Goal: Information Seeking & Learning: Check status

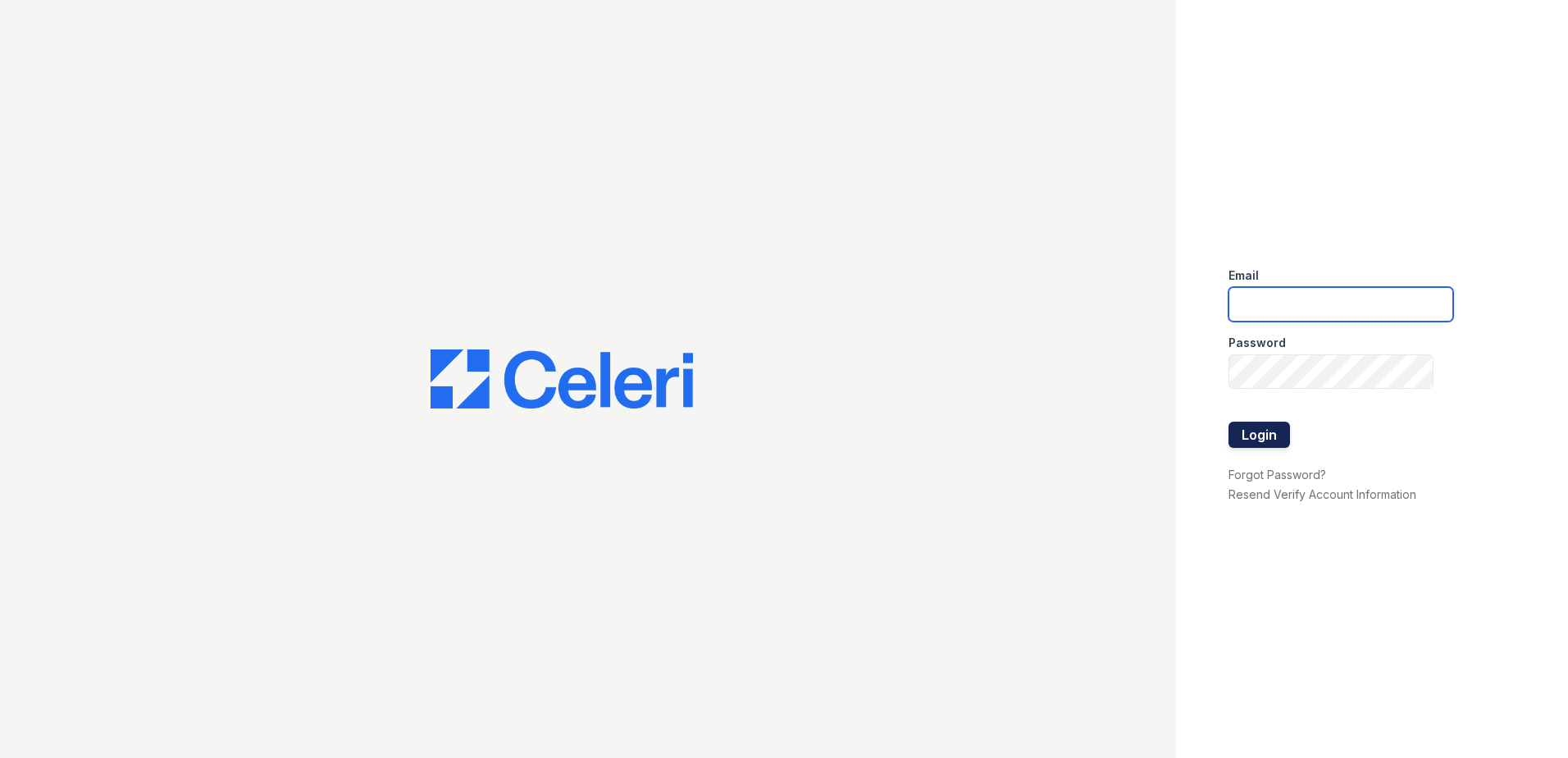
type input "[EMAIL_ADDRESS][DOMAIN_NAME]"
click at [1262, 433] on button "Login" at bounding box center [1259, 434] width 62 height 27
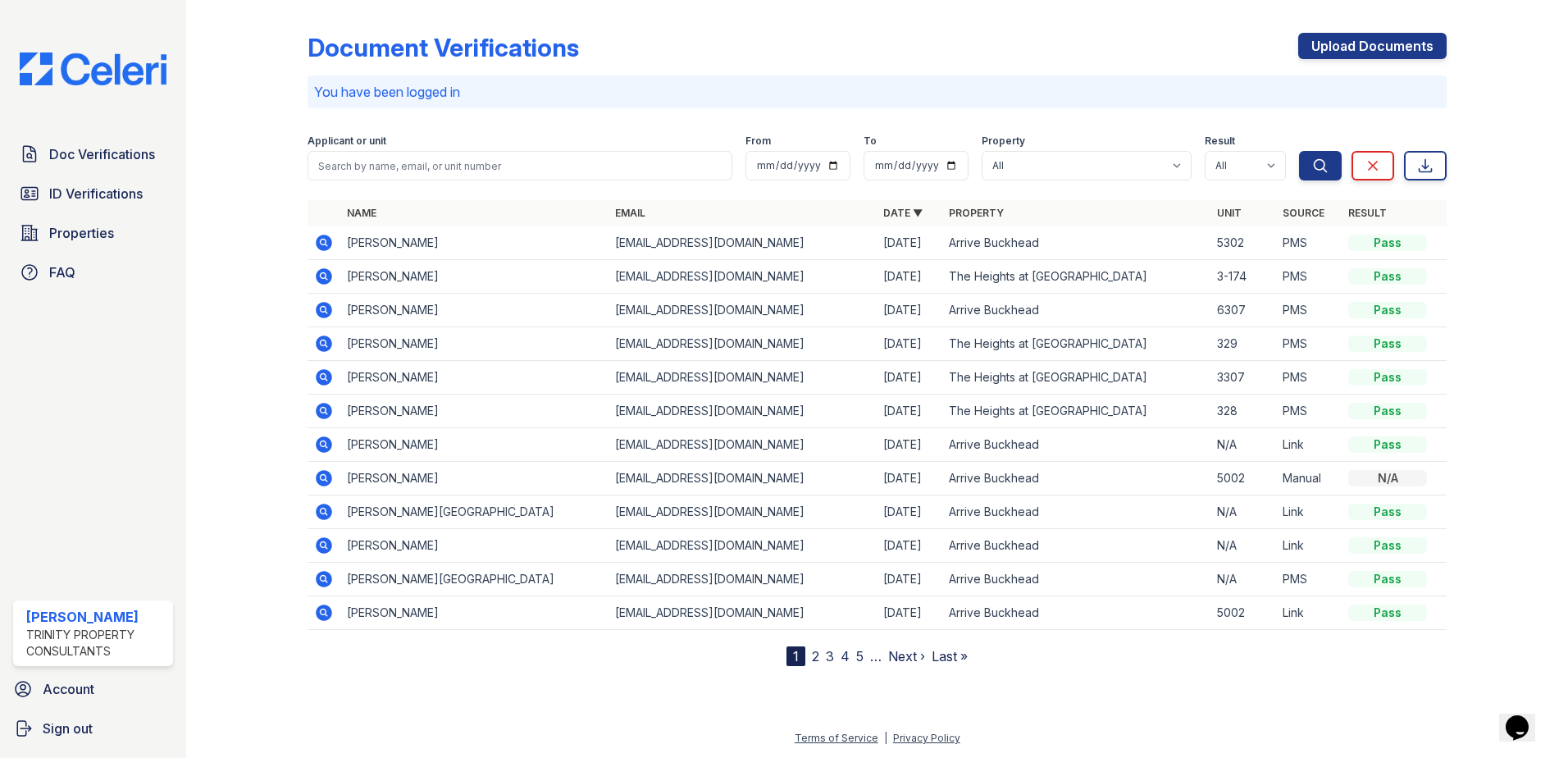
click at [816, 655] on link "2" at bounding box center [815, 655] width 8 height 16
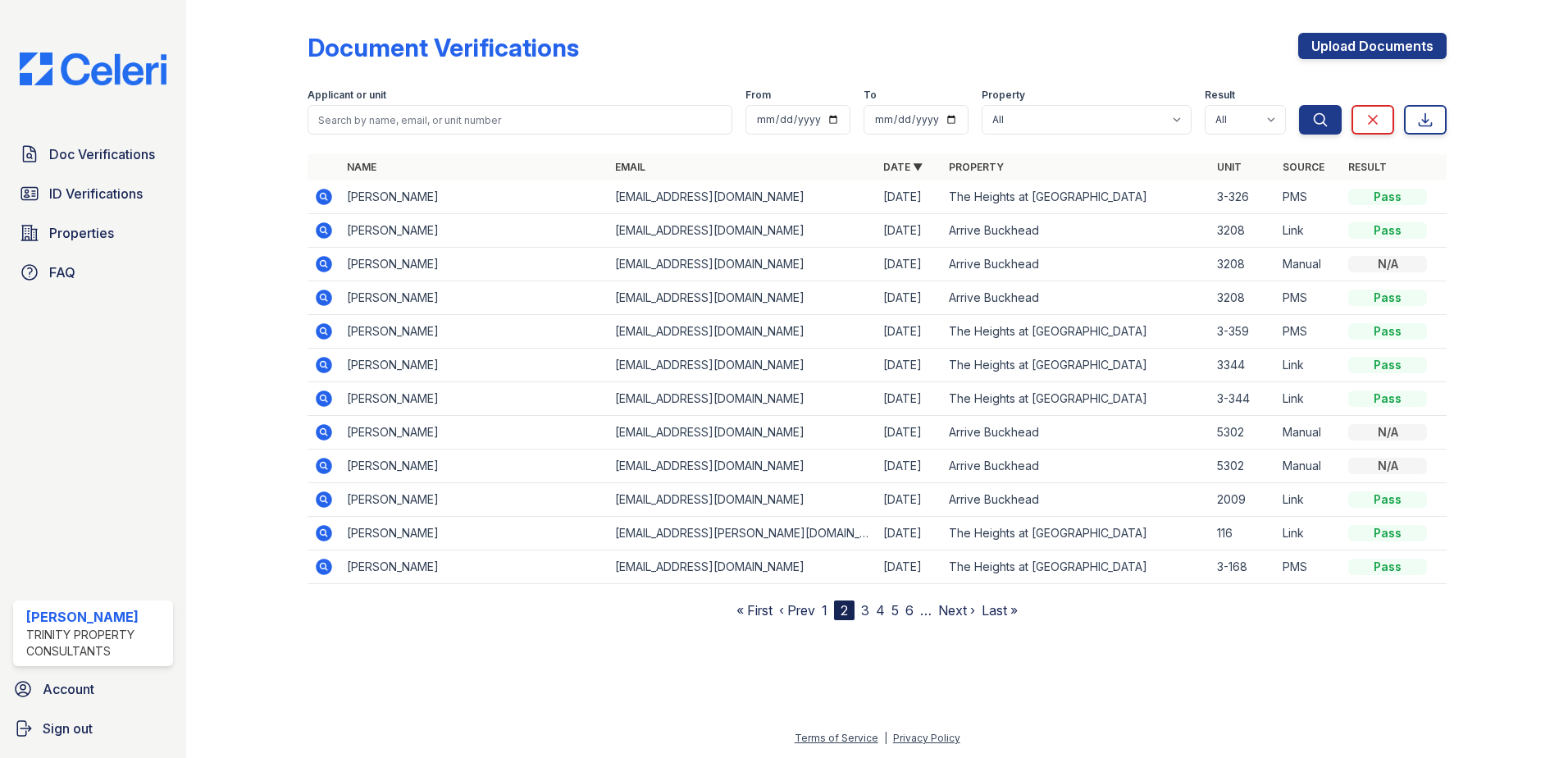
click at [867, 610] on link "3" at bounding box center [865, 610] width 9 height 16
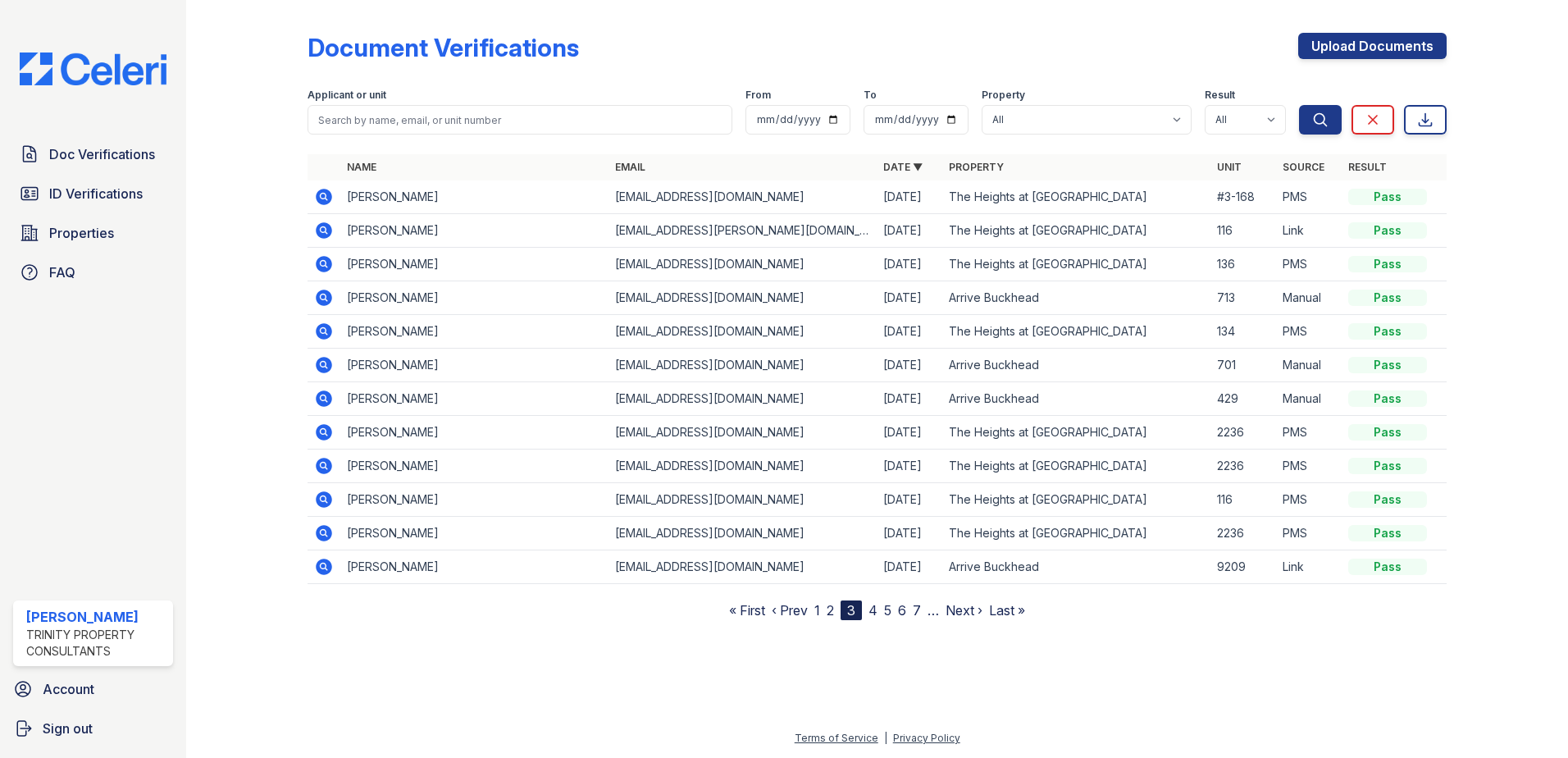
click at [873, 611] on link "4" at bounding box center [873, 610] width 9 height 16
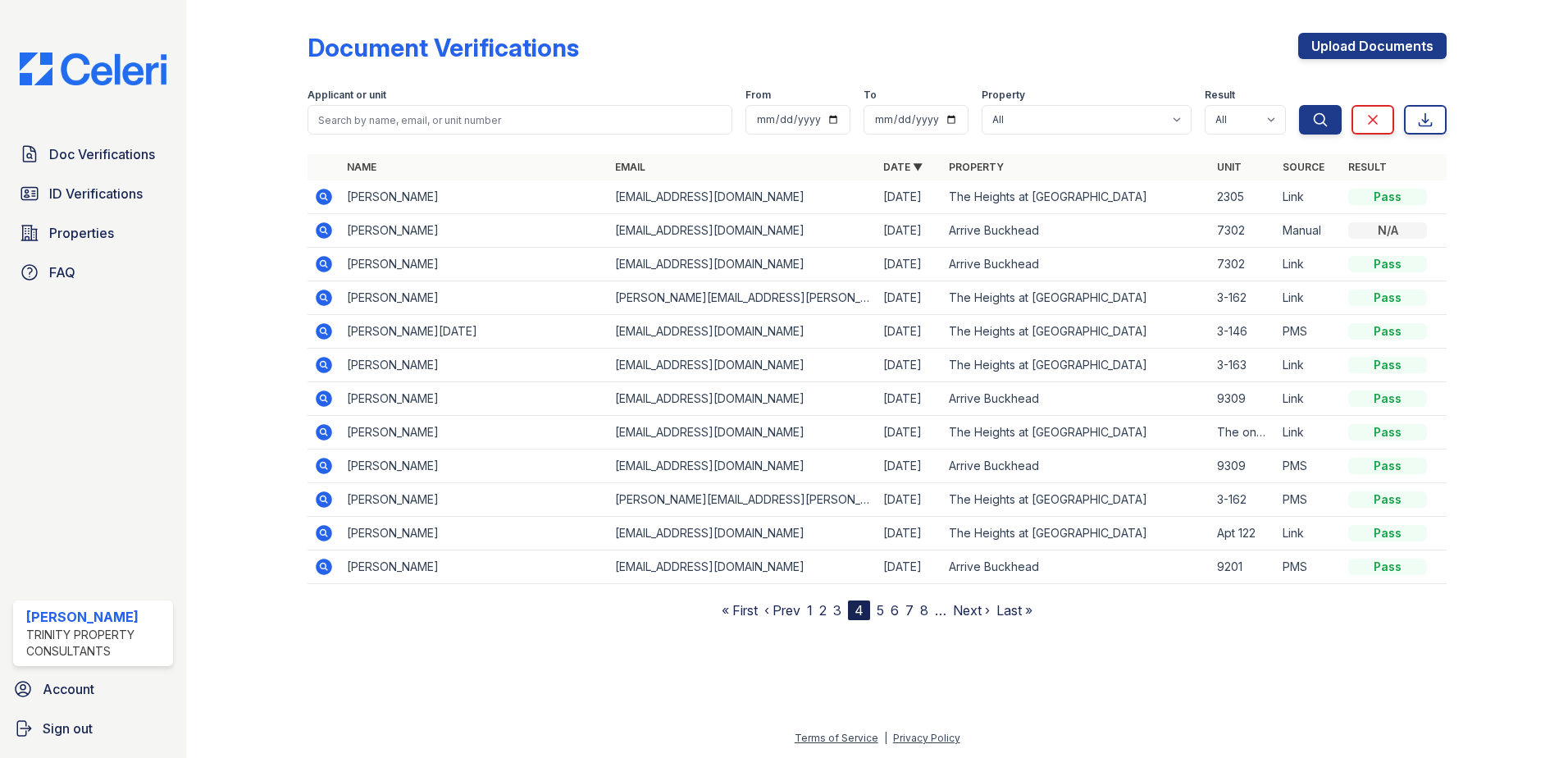
click at [883, 608] on link "5" at bounding box center [879, 610] width 8 height 16
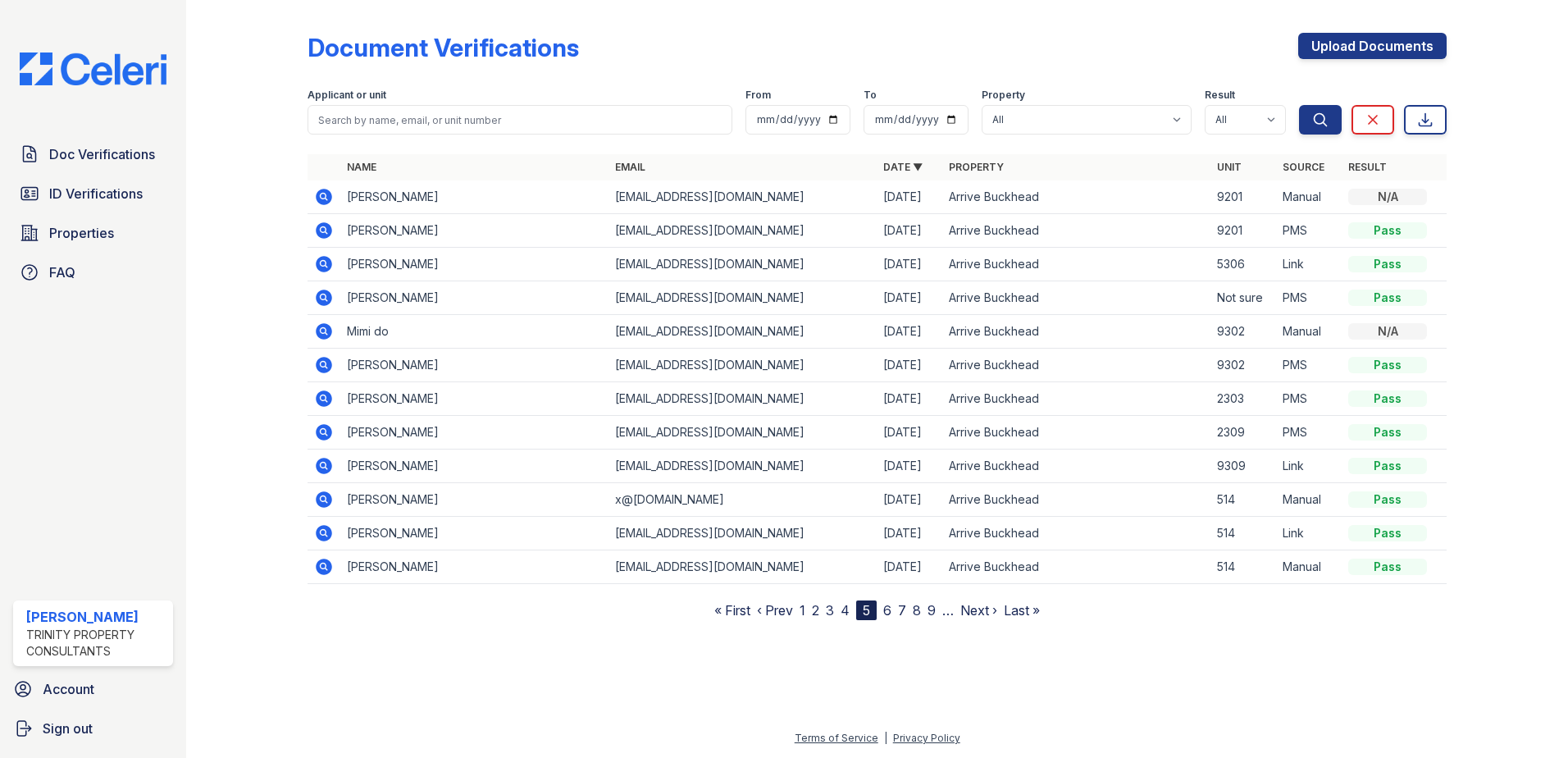
click at [889, 607] on link "6" at bounding box center [887, 610] width 9 height 16
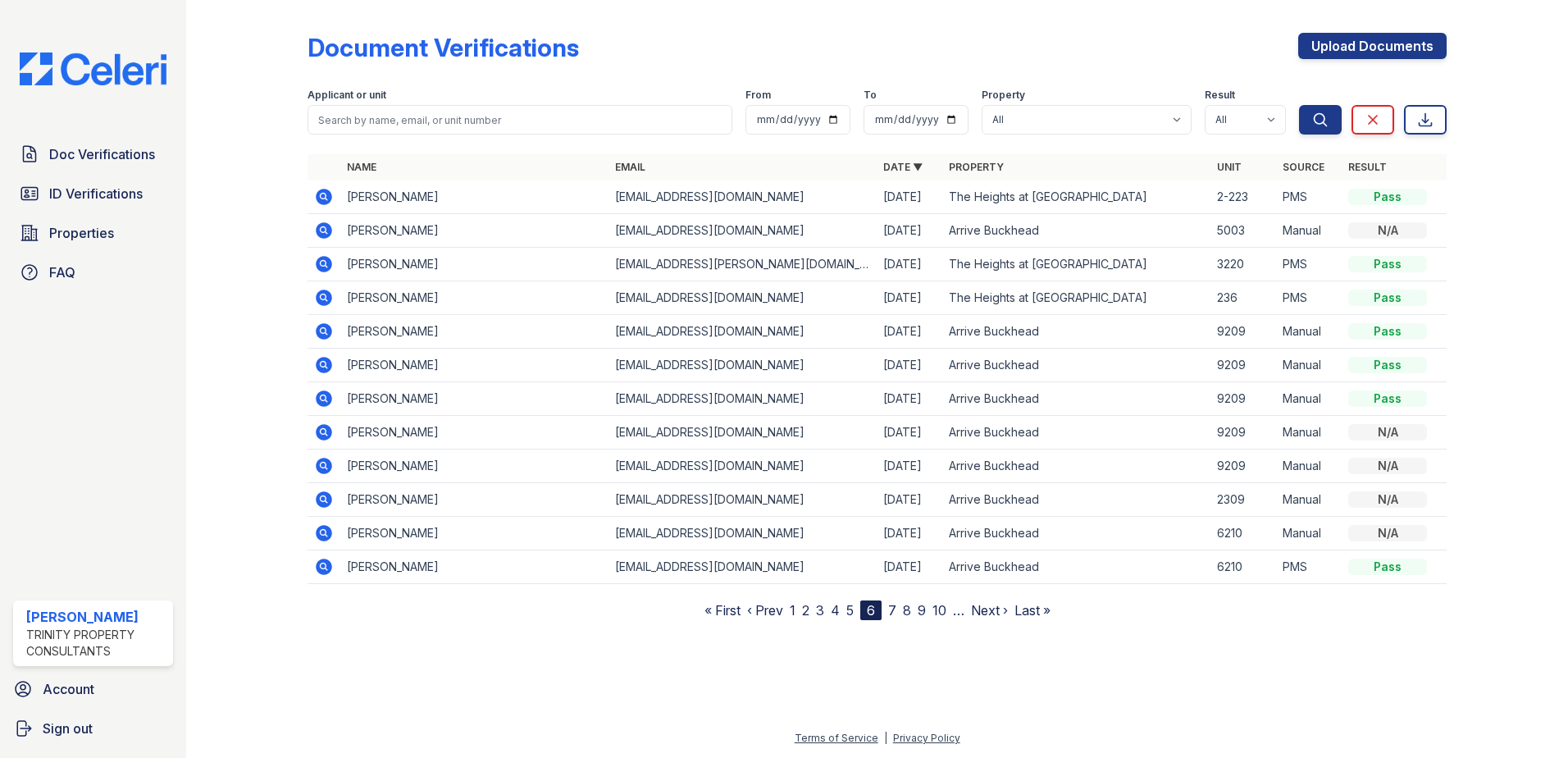
click at [895, 608] on link "7" at bounding box center [892, 610] width 9 height 16
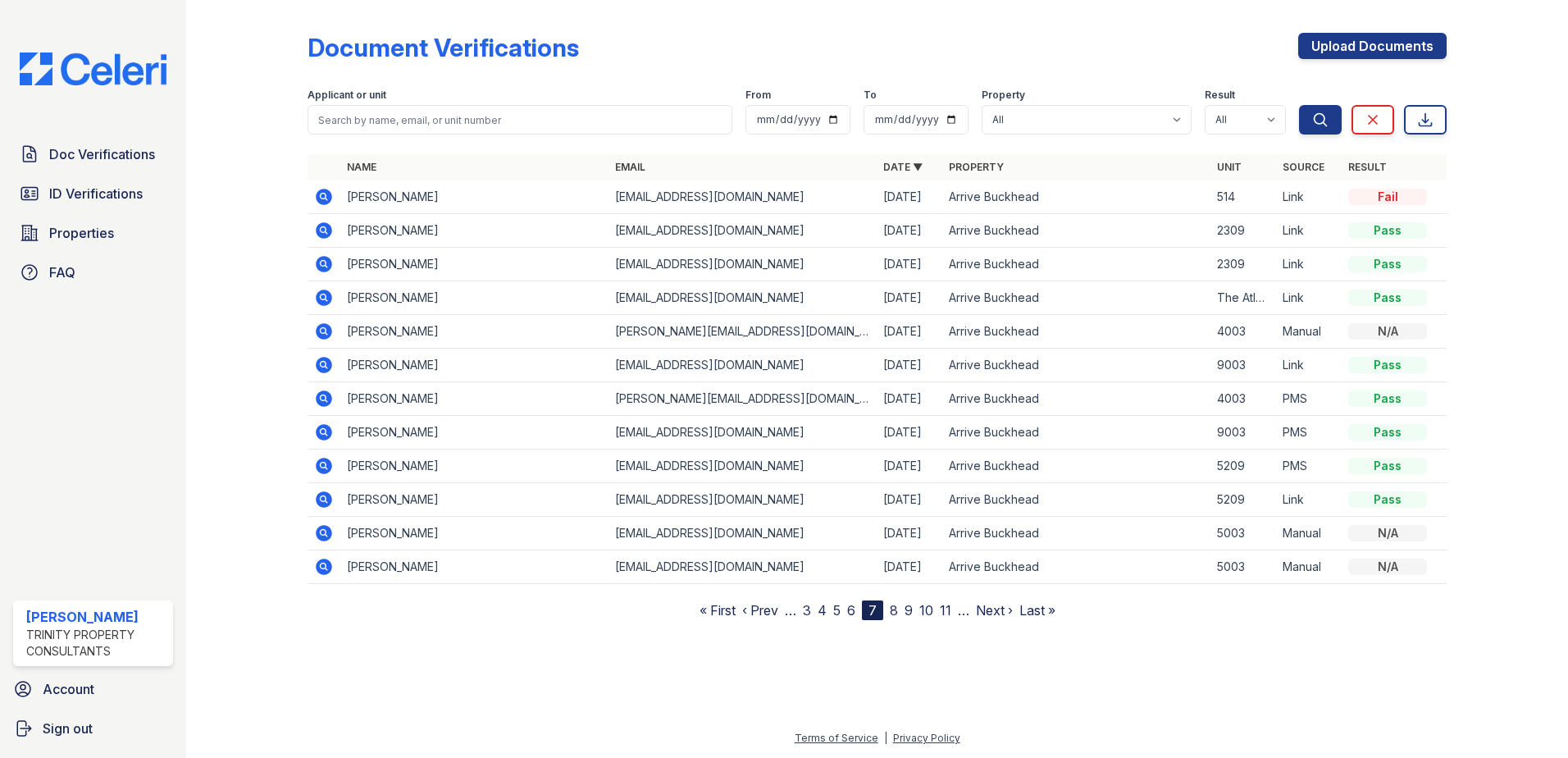
click at [896, 611] on link "8" at bounding box center [894, 610] width 9 height 16
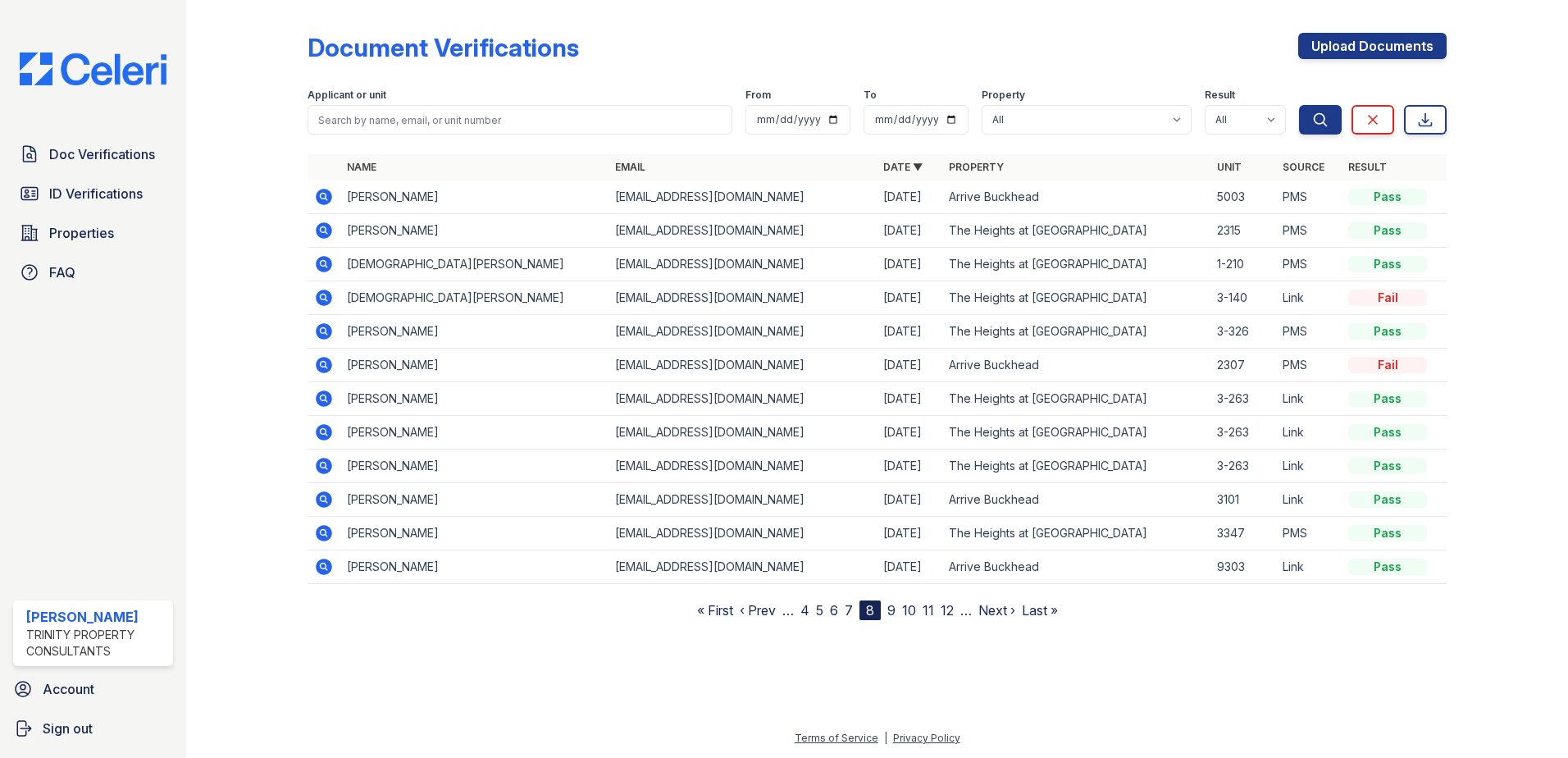
click at [891, 611] on link "9" at bounding box center [891, 610] width 9 height 16
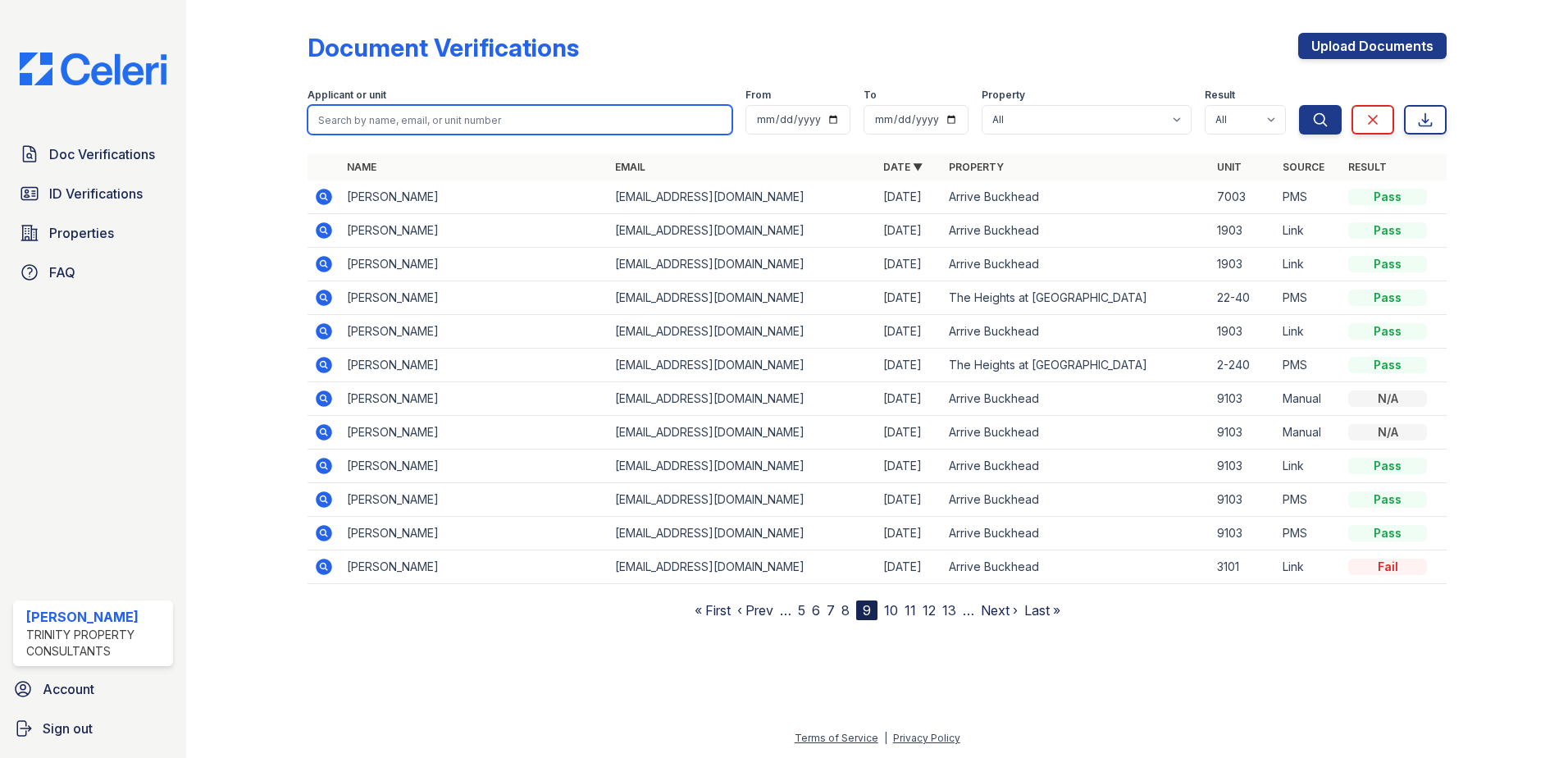
click at [522, 116] on input "search" at bounding box center [520, 120] width 425 height 29
type input "mitchell"
click at [1299, 105] on button "Search" at bounding box center [1321, 120] width 43 height 29
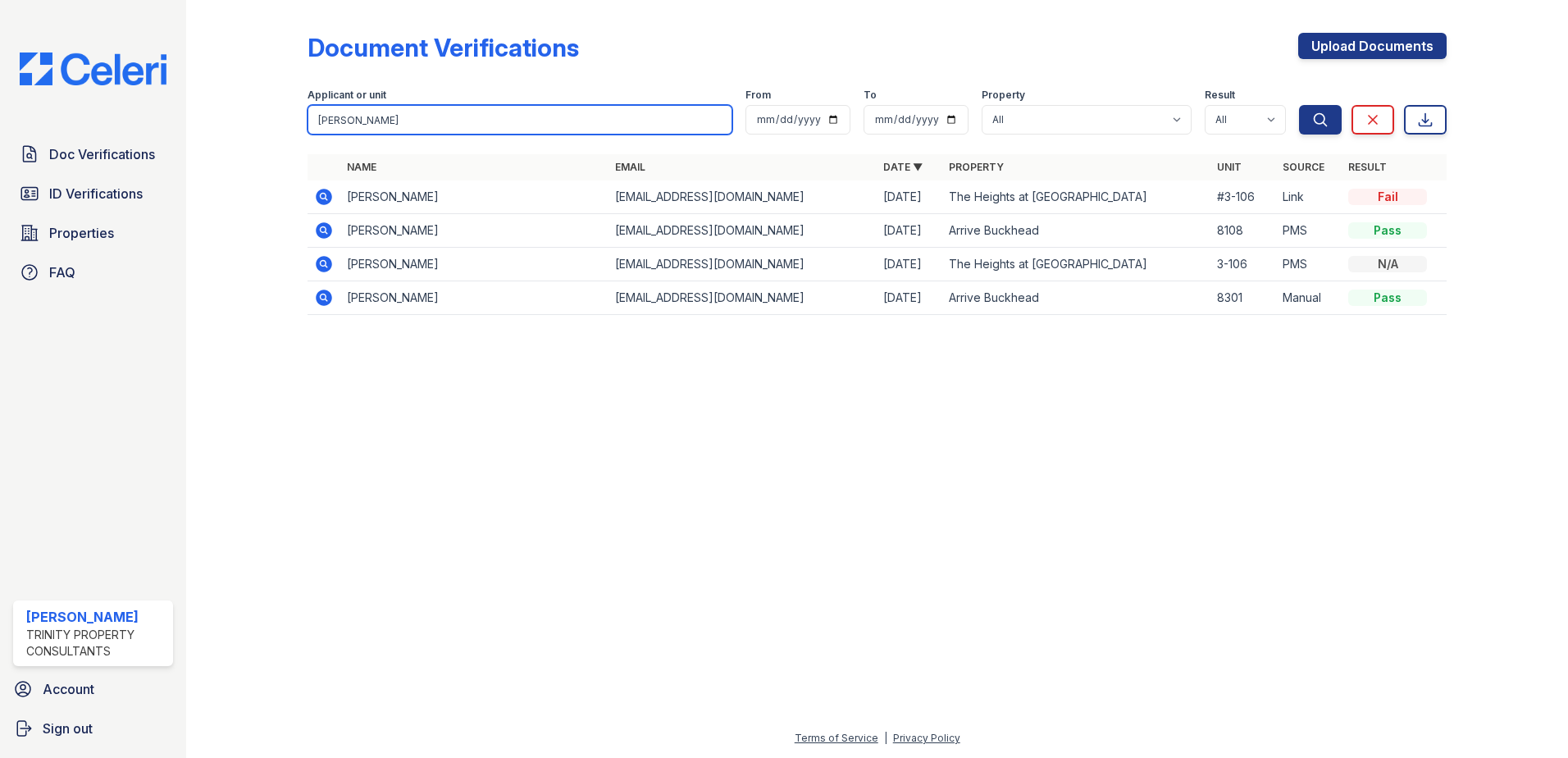
type input "mitchel"
click at [1299, 105] on button "Search" at bounding box center [1321, 120] width 43 height 29
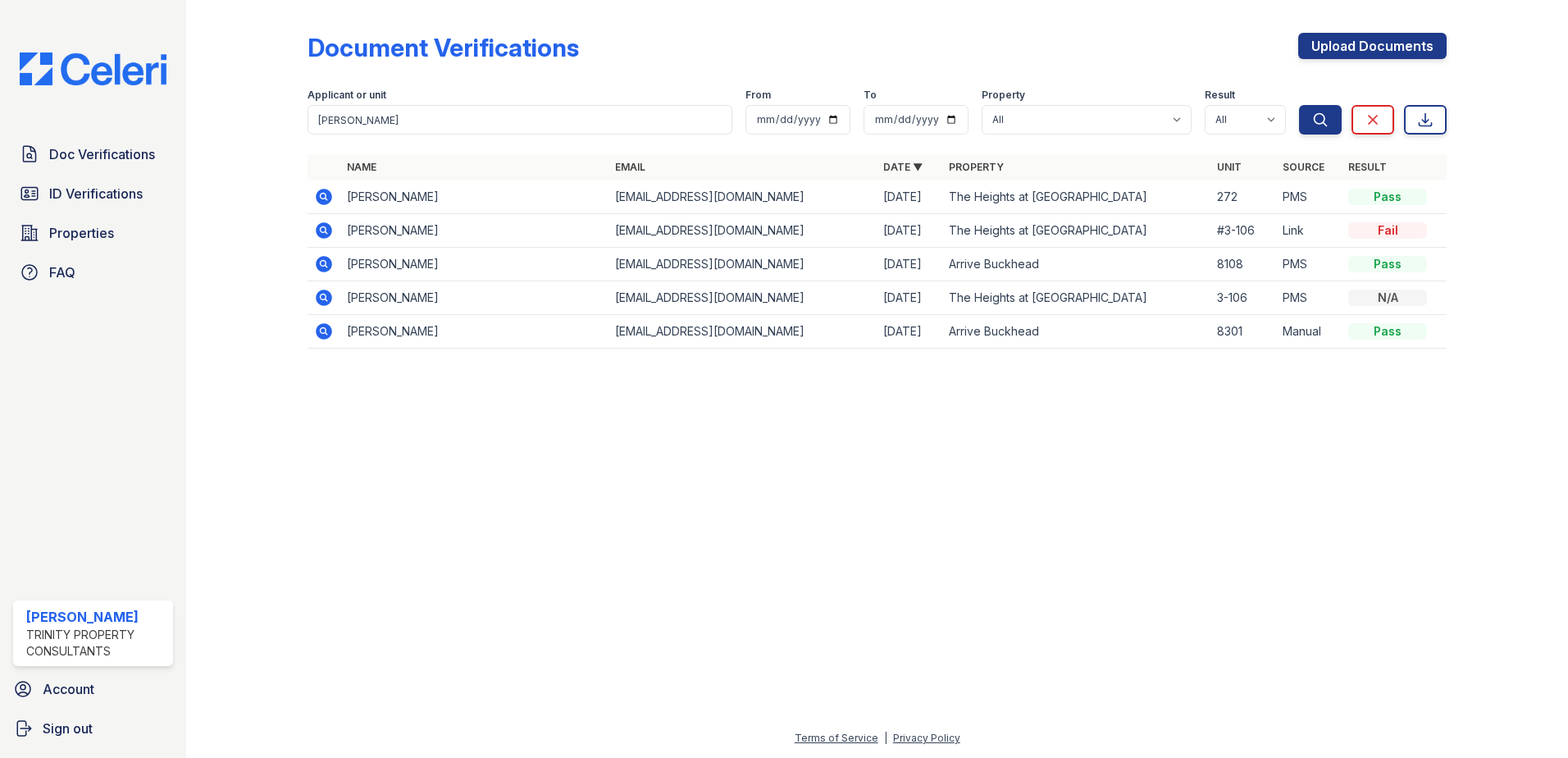
click at [325, 195] on icon at bounding box center [322, 195] width 4 height 4
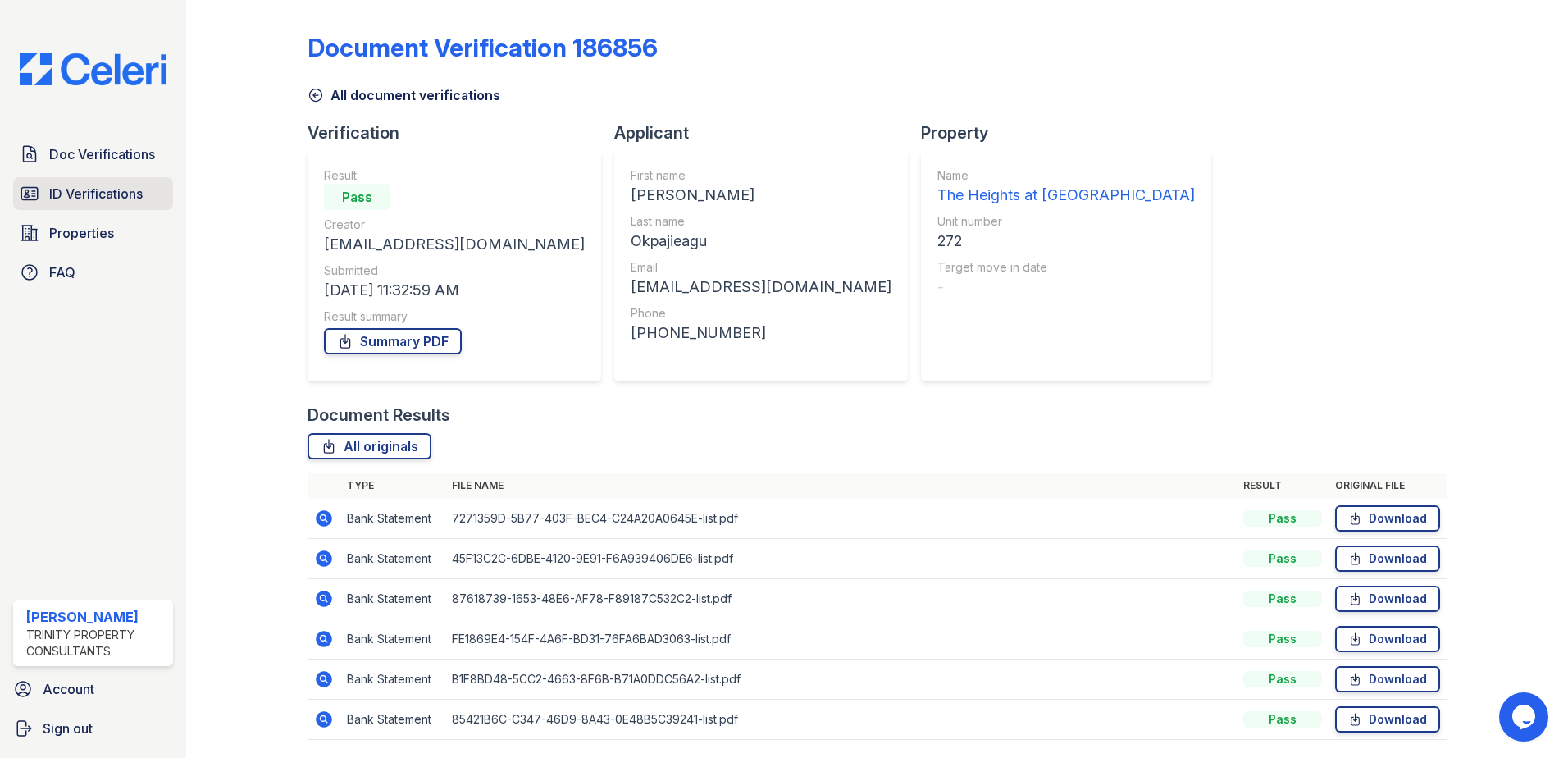
click at [101, 200] on span "ID Verifications" at bounding box center [95, 193] width 93 height 20
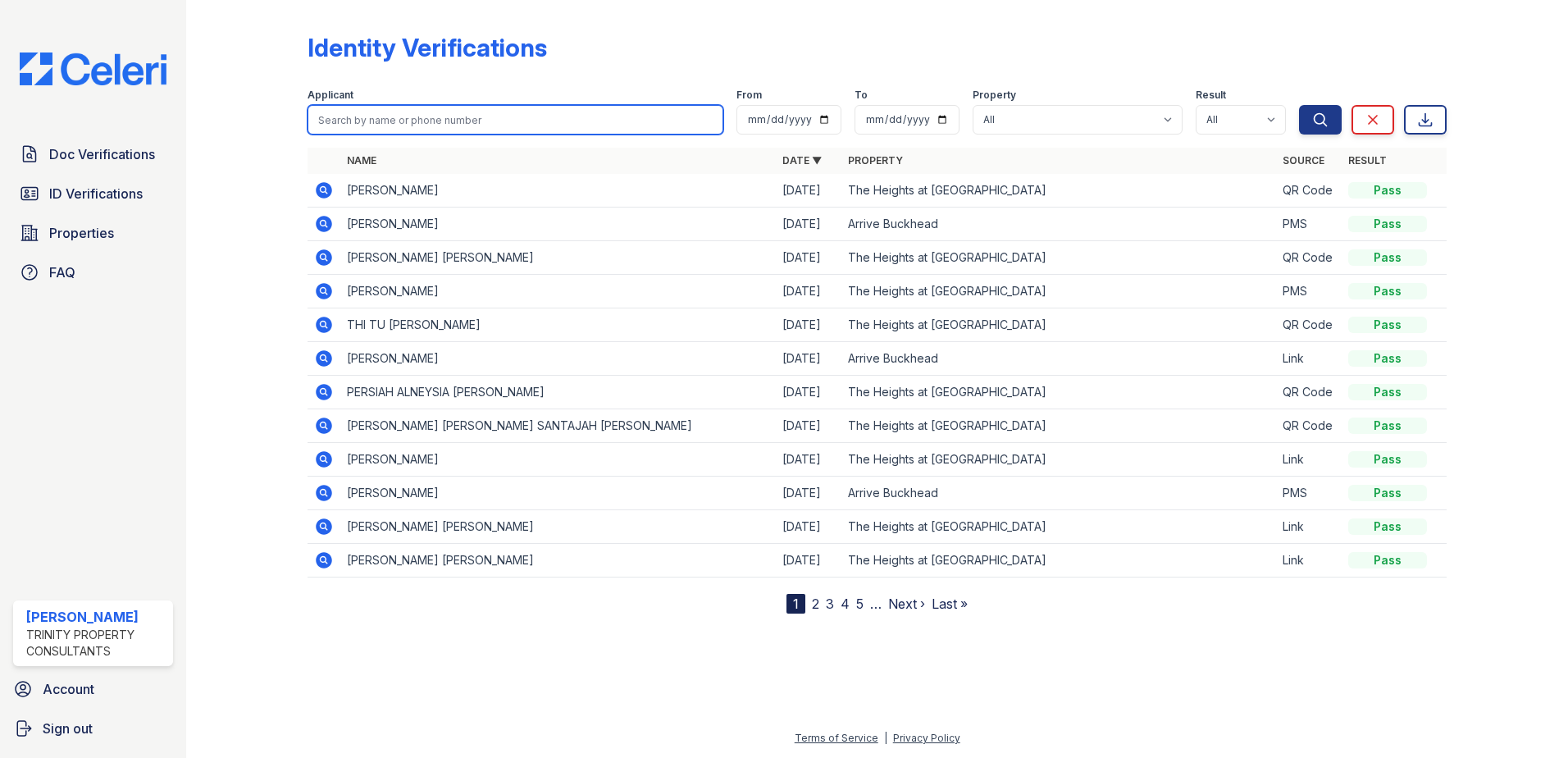
click at [466, 118] on input "search" at bounding box center [515, 120] width 415 height 29
type input "mitchell"
click at [1299, 105] on button "Search" at bounding box center [1321, 120] width 43 height 29
